Goal: Communication & Community: Answer question/provide support

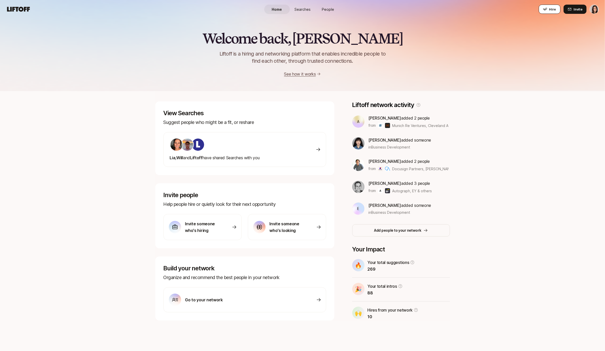
click at [558, 7] on button "Hire" at bounding box center [550, 9] width 22 height 9
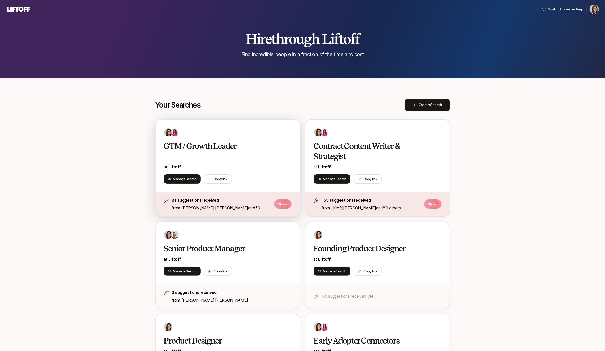
click at [250, 134] on div at bounding box center [228, 132] width 128 height 9
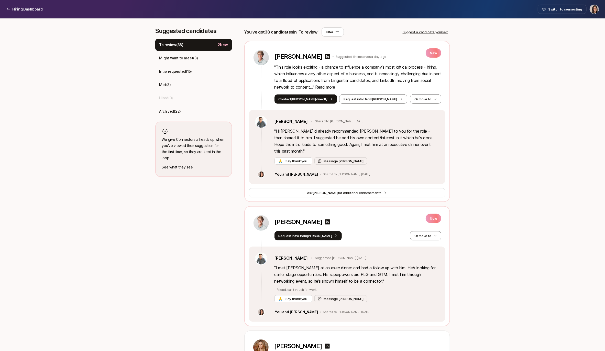
scroll to position [137, 0]
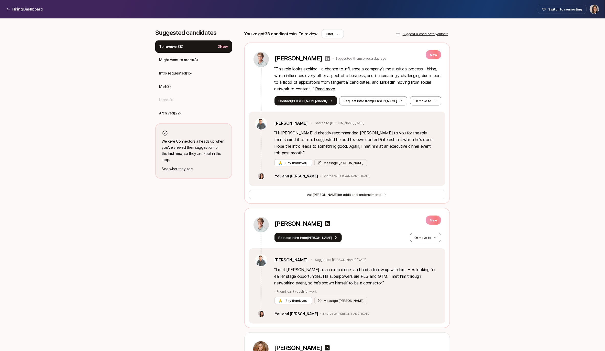
click at [325, 59] on icon at bounding box center [327, 58] width 5 height 5
click at [329, 88] on span "Read more" at bounding box center [325, 88] width 20 height 5
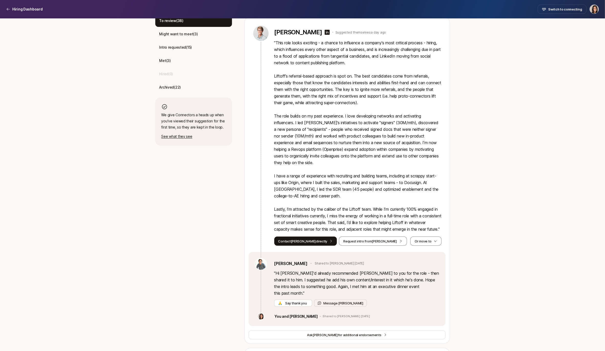
scroll to position [190, 0]
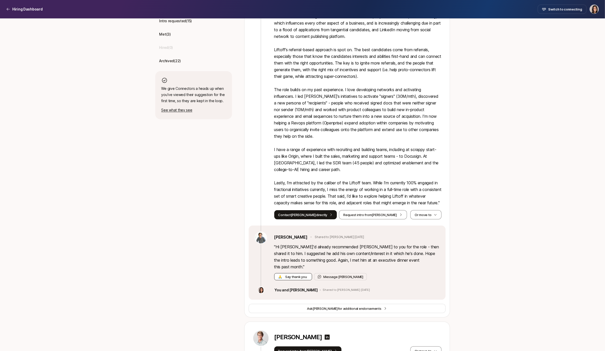
click at [292, 276] on span "Say thank you" at bounding box center [296, 276] width 24 height 5
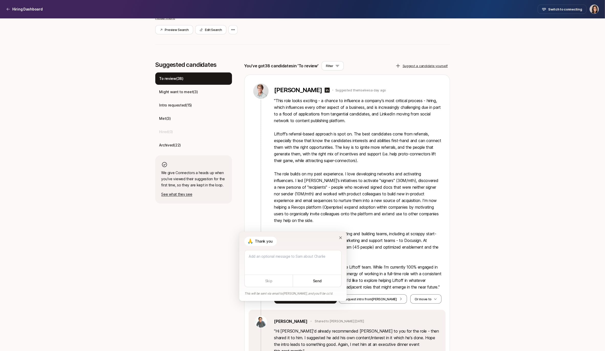
scroll to position [187, 0]
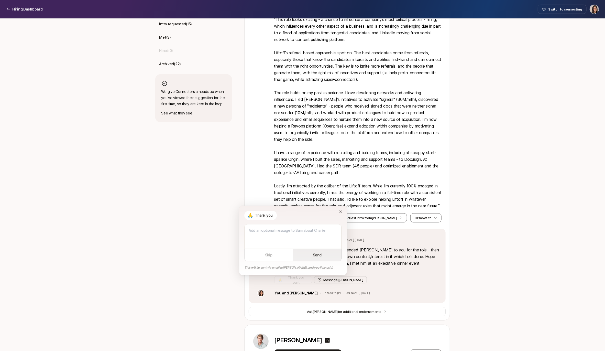
click at [317, 256] on button "Send" at bounding box center [317, 255] width 49 height 12
type textarea "x"
